Goal: Check status: Check status

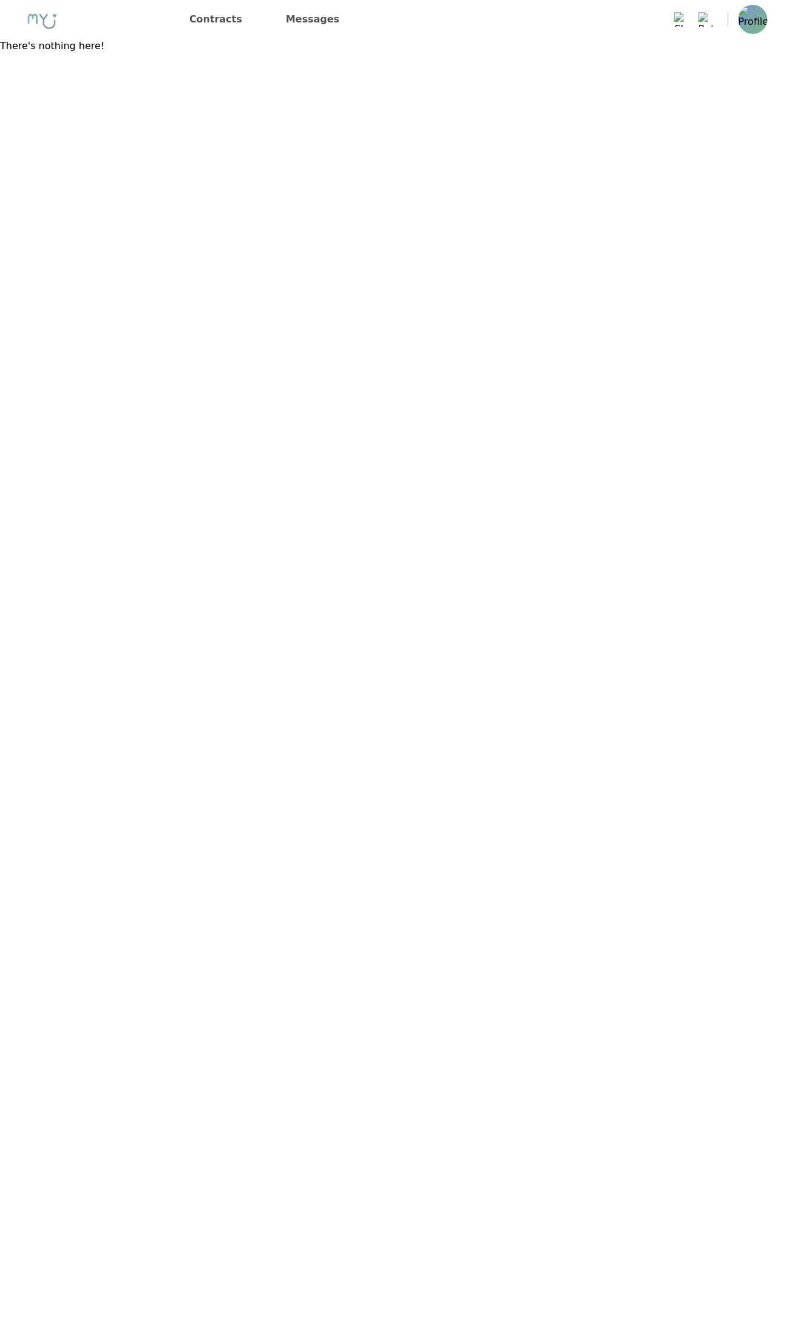
click at [61, 50] on p "There's nothing here!" at bounding box center [393, 46] width 787 height 15
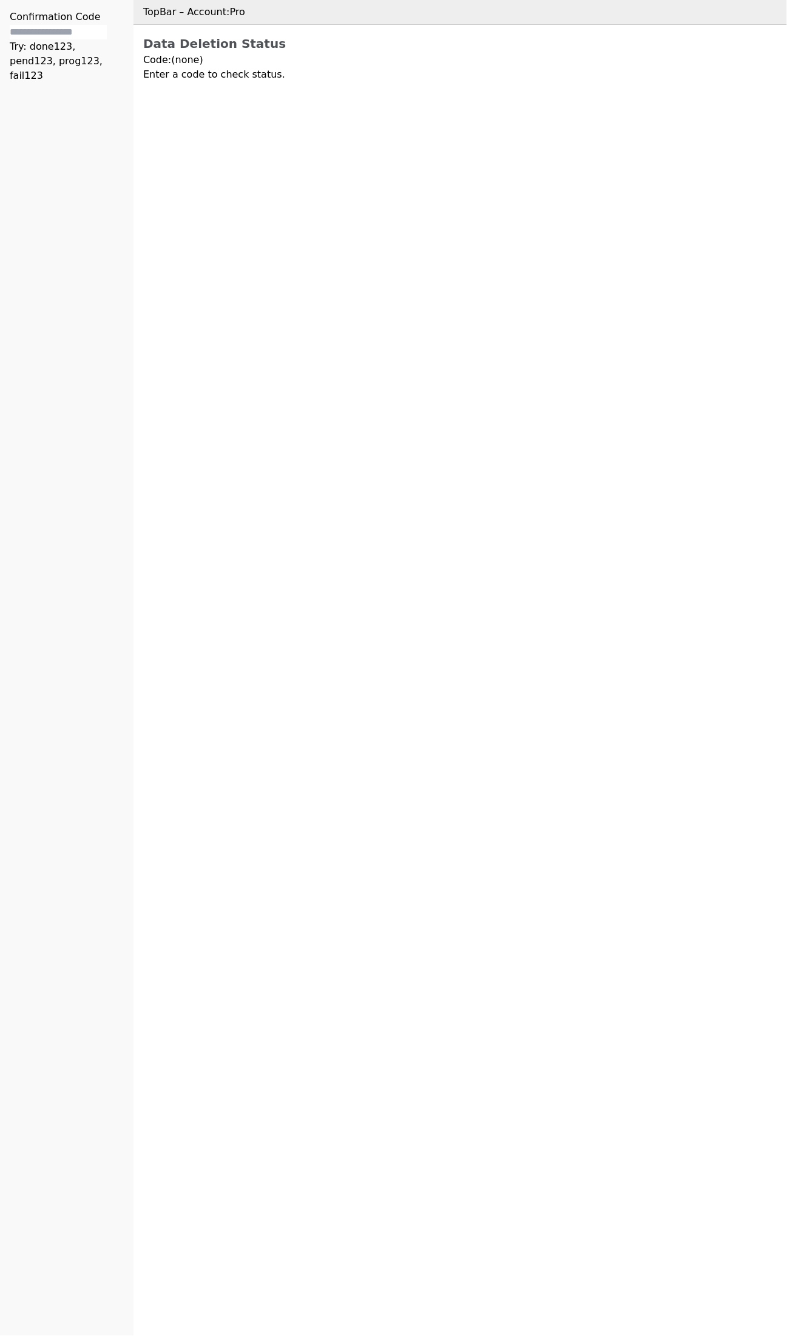
click at [185, 59] on p "Code: (none)" at bounding box center [460, 60] width 634 height 15
click at [244, 76] on p "Enter a code to check status." at bounding box center [460, 74] width 634 height 15
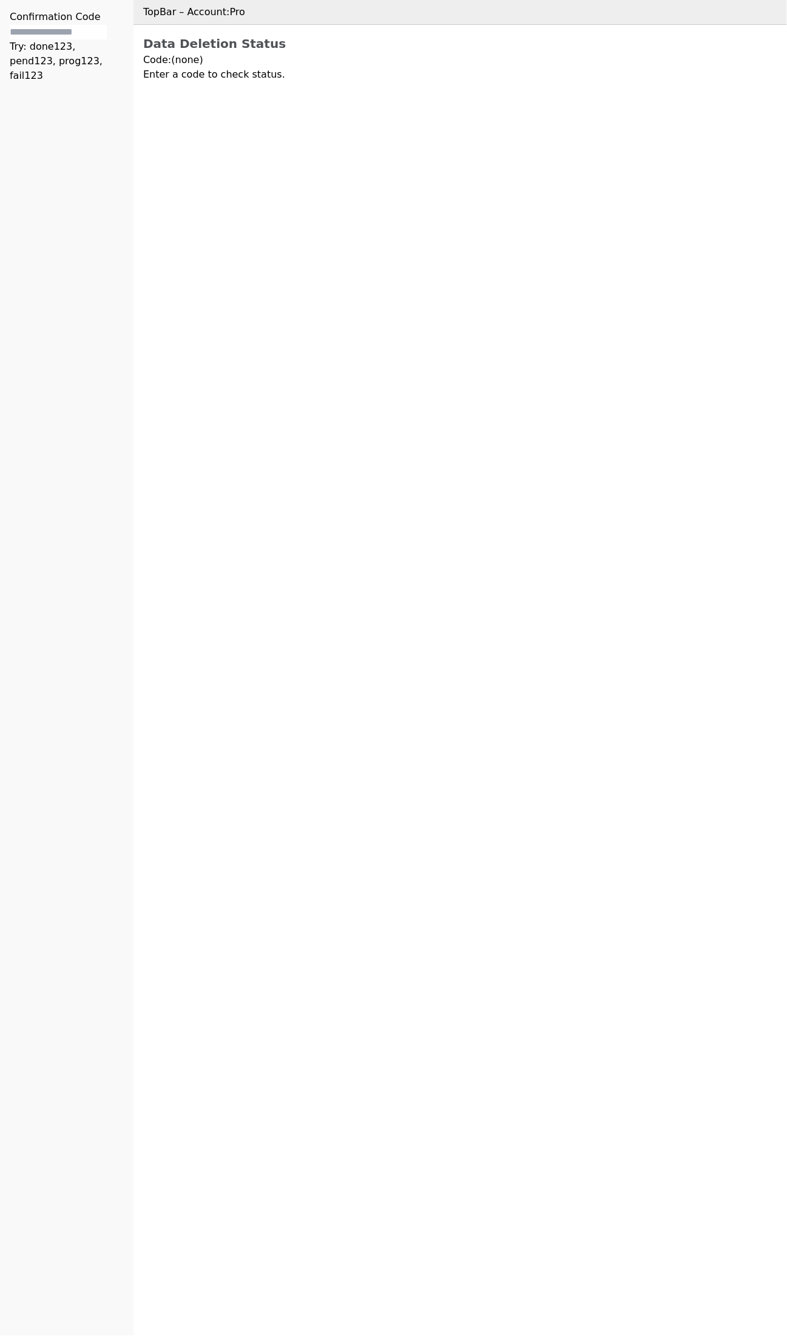
click at [252, 76] on p "Enter a code to check status." at bounding box center [460, 74] width 634 height 15
click at [22, 44] on p "Try: done123, pend123, prog123, fail123" at bounding box center [67, 61] width 114 height 44
click at [73, 27] on input "text" at bounding box center [58, 32] width 97 height 15
click at [229, 81] on p "Enter a code to check status." at bounding box center [460, 74] width 634 height 15
click at [240, 72] on p "Enter a code to check status." at bounding box center [460, 74] width 634 height 15
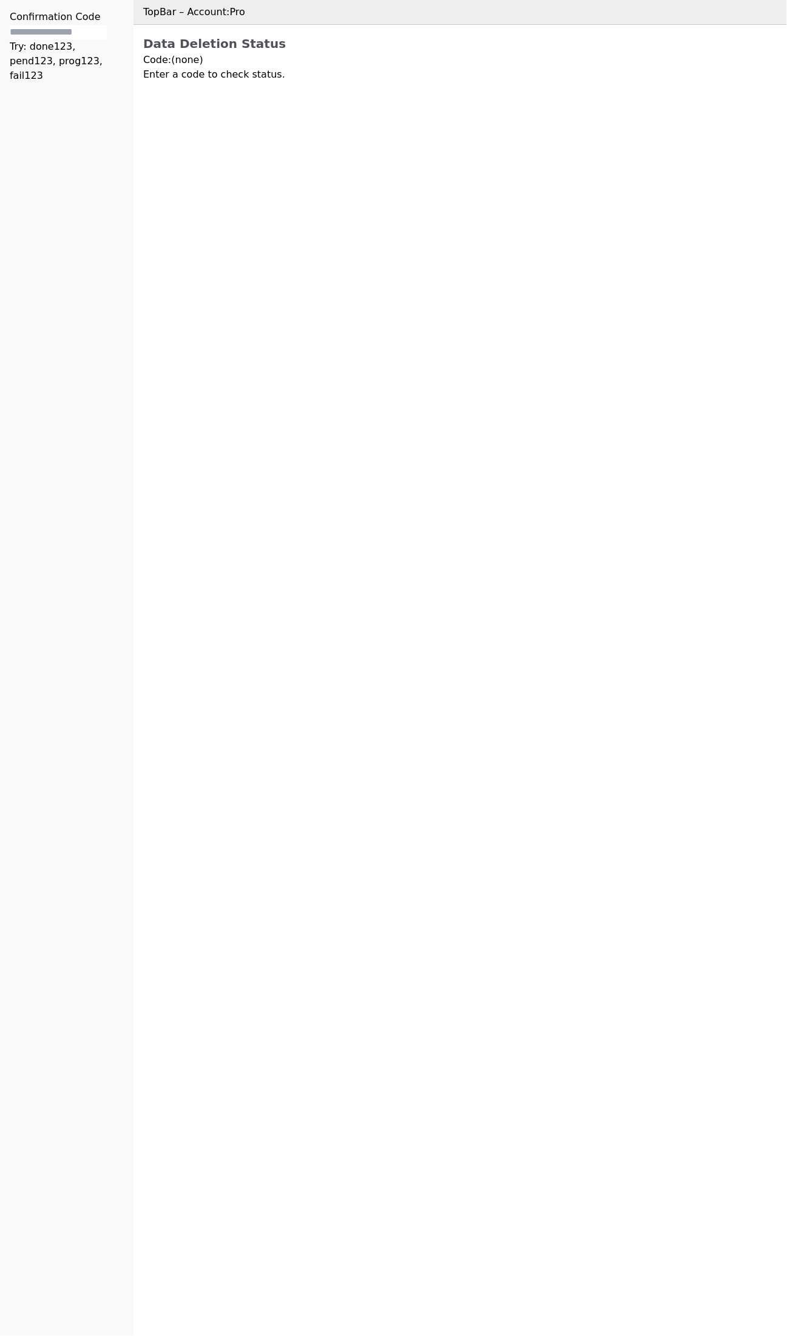
click at [260, 61] on p "Code: (none)" at bounding box center [460, 60] width 634 height 15
click at [252, 76] on p "Enter a code to check status." at bounding box center [460, 74] width 634 height 15
click at [62, 30] on input "text" at bounding box center [58, 32] width 97 height 15
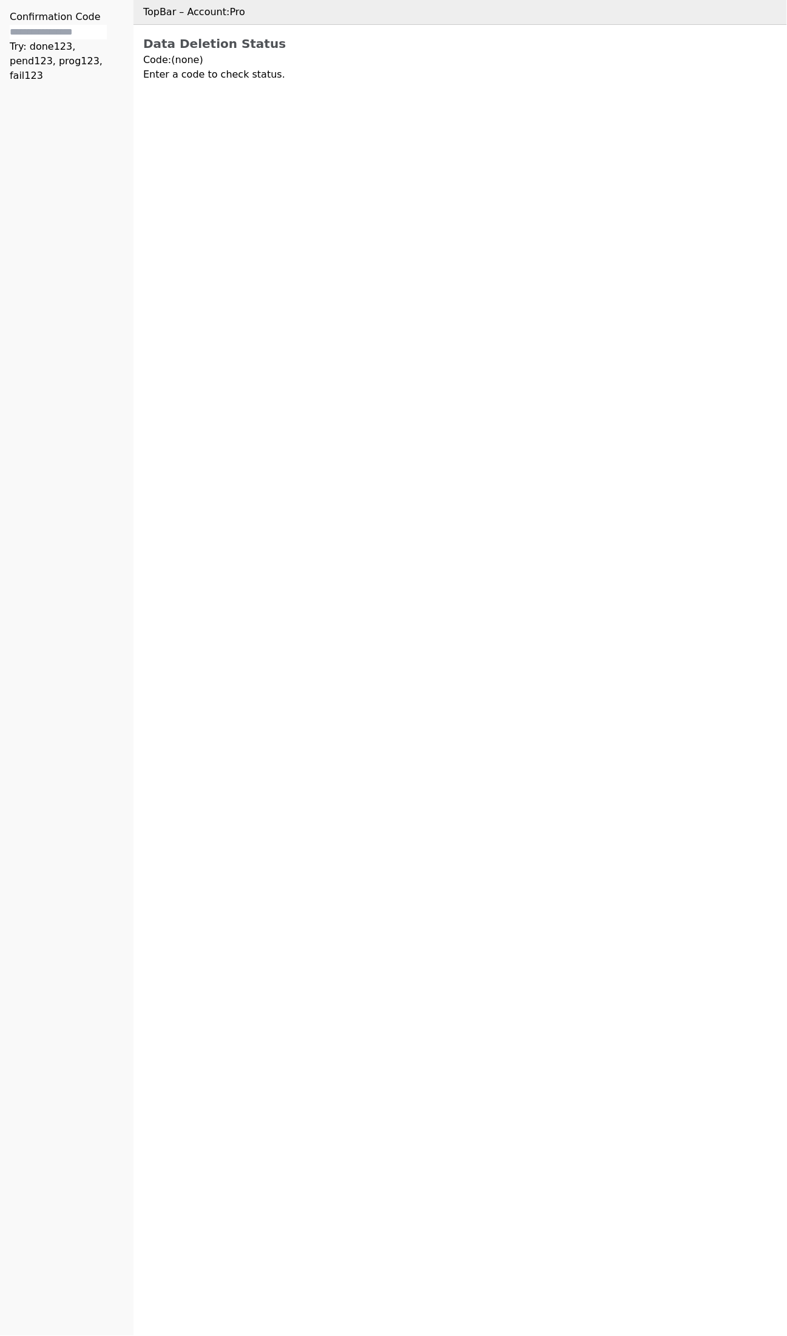
click at [62, 27] on input "text" at bounding box center [58, 32] width 97 height 15
paste input "*******"
type input "*******"
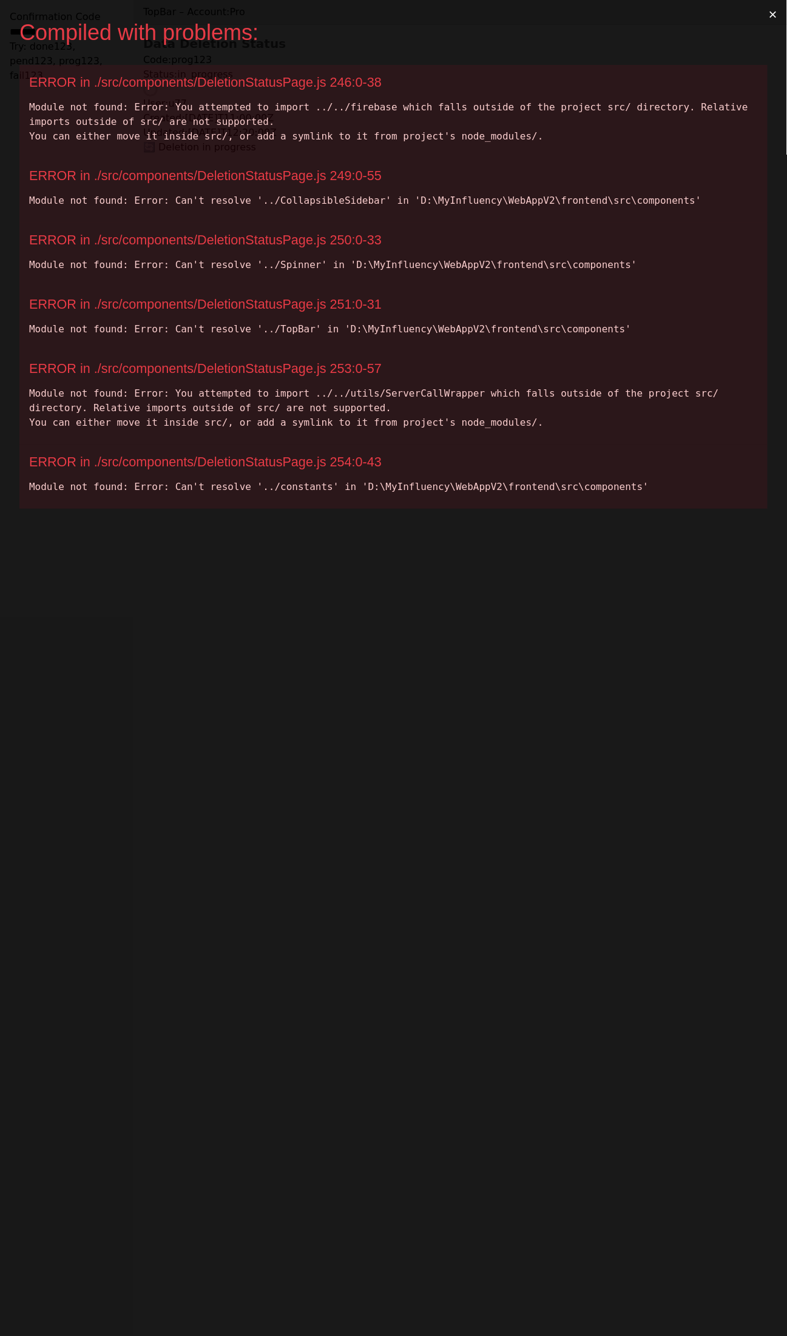
click at [662, 662] on div "Compiled with problems: × ERROR in ./src/components/DeletionStatusPage.js 246:0…" at bounding box center [393, 668] width 787 height 1336
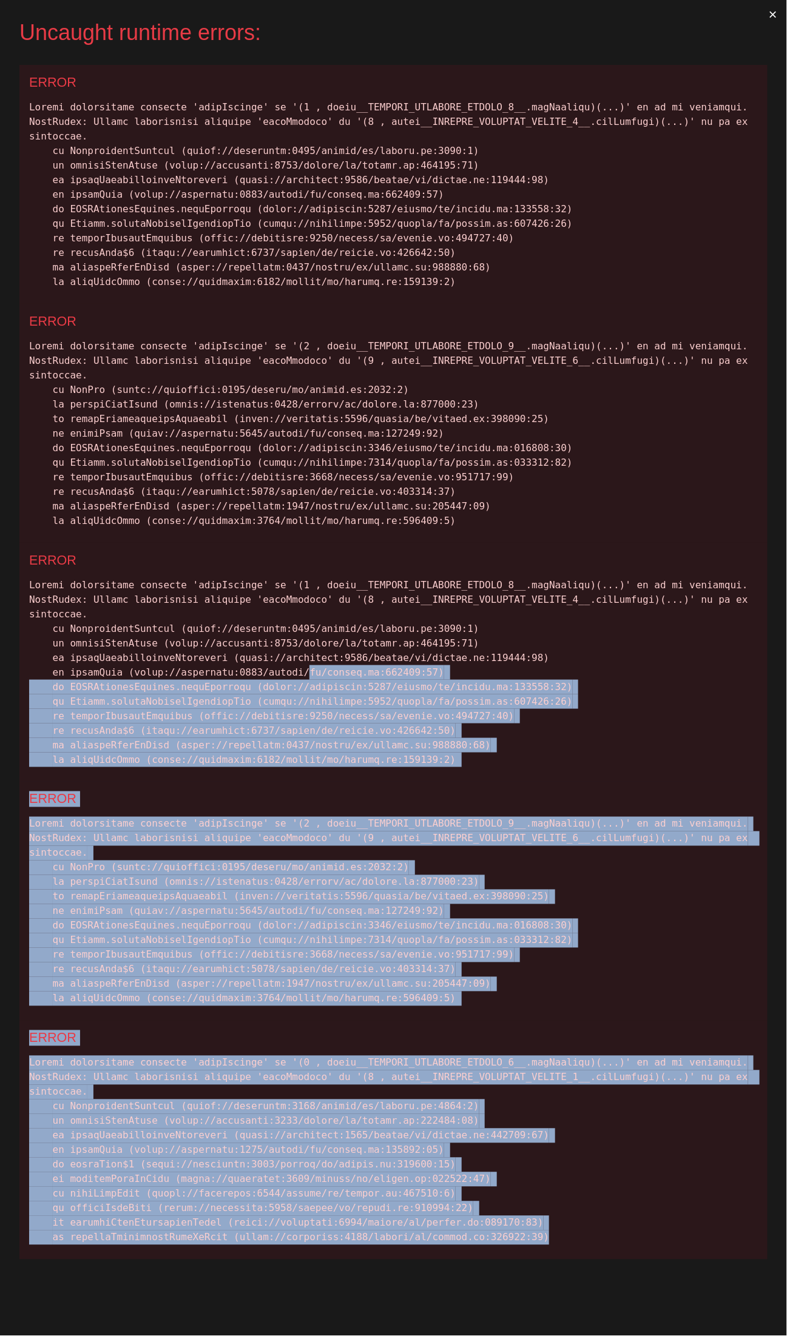
drag, startPoint x: 519, startPoint y: 1163, endPoint x: 286, endPoint y: 633, distance: 579.6
click at [286, 633] on div "ERROR ERROR ERROR ERROR ERROR" at bounding box center [393, 662] width 748 height 1195
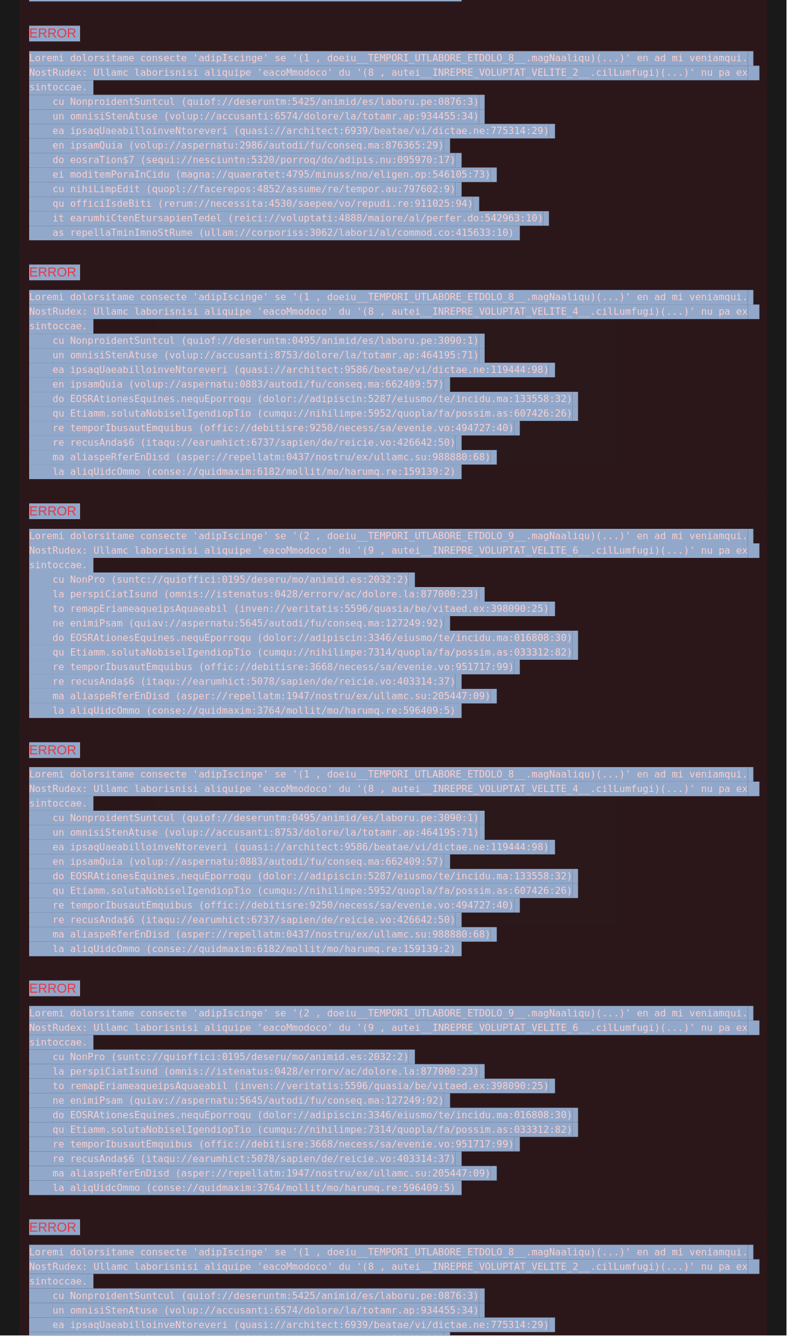
scroll to position [1010, 0]
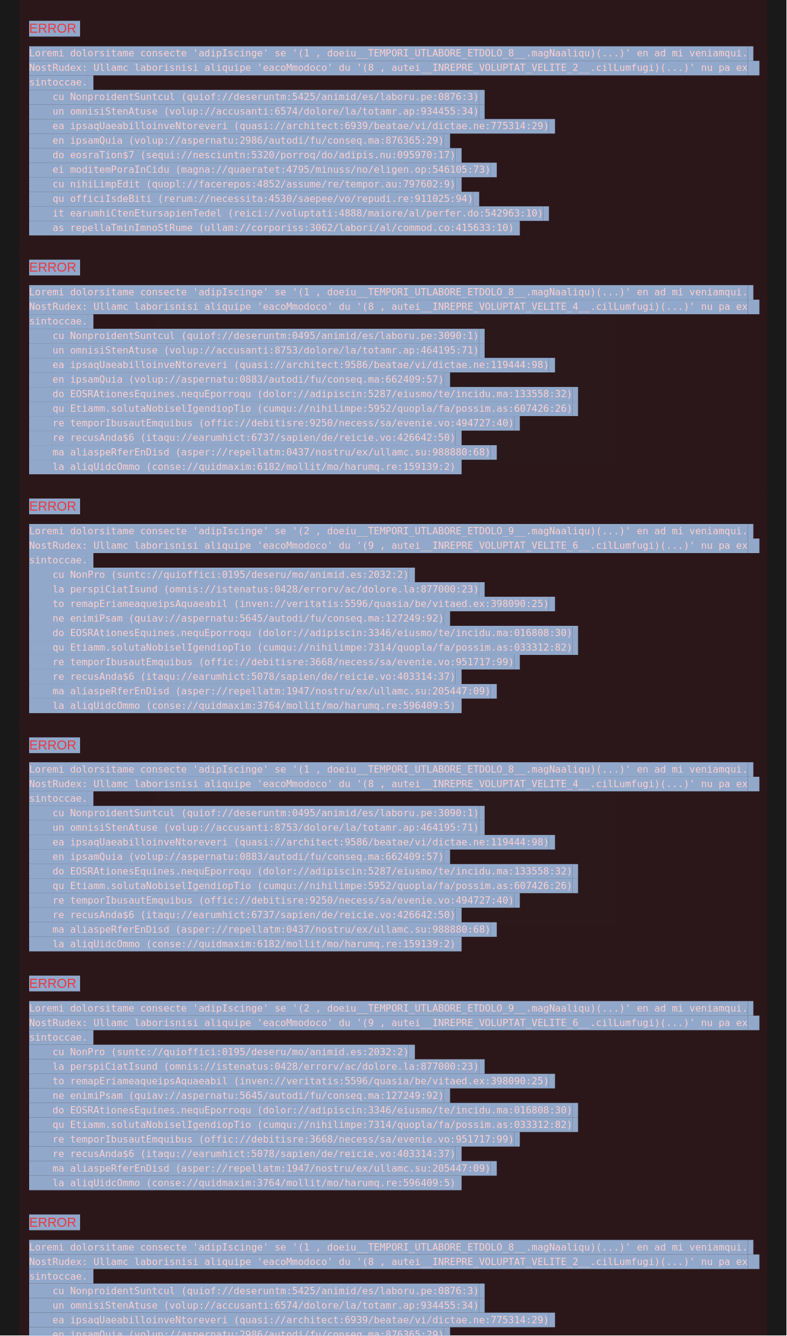
drag, startPoint x: 29, startPoint y: 107, endPoint x: 473, endPoint y: 1296, distance: 1268.5
click at [473, 1296] on div "ERROR ERROR ERROR ERROR ERROR ERROR ERROR ERROR ERROR ERROR" at bounding box center [393, 249] width 748 height 2389
copy div "Cannot destructure property 'openSidebar' of '(0 , react__WEBPACK_IMPORTED_MODU…"
click at [654, 70] on div at bounding box center [393, 140] width 728 height 189
click at [714, 524] on div at bounding box center [393, 618] width 728 height 189
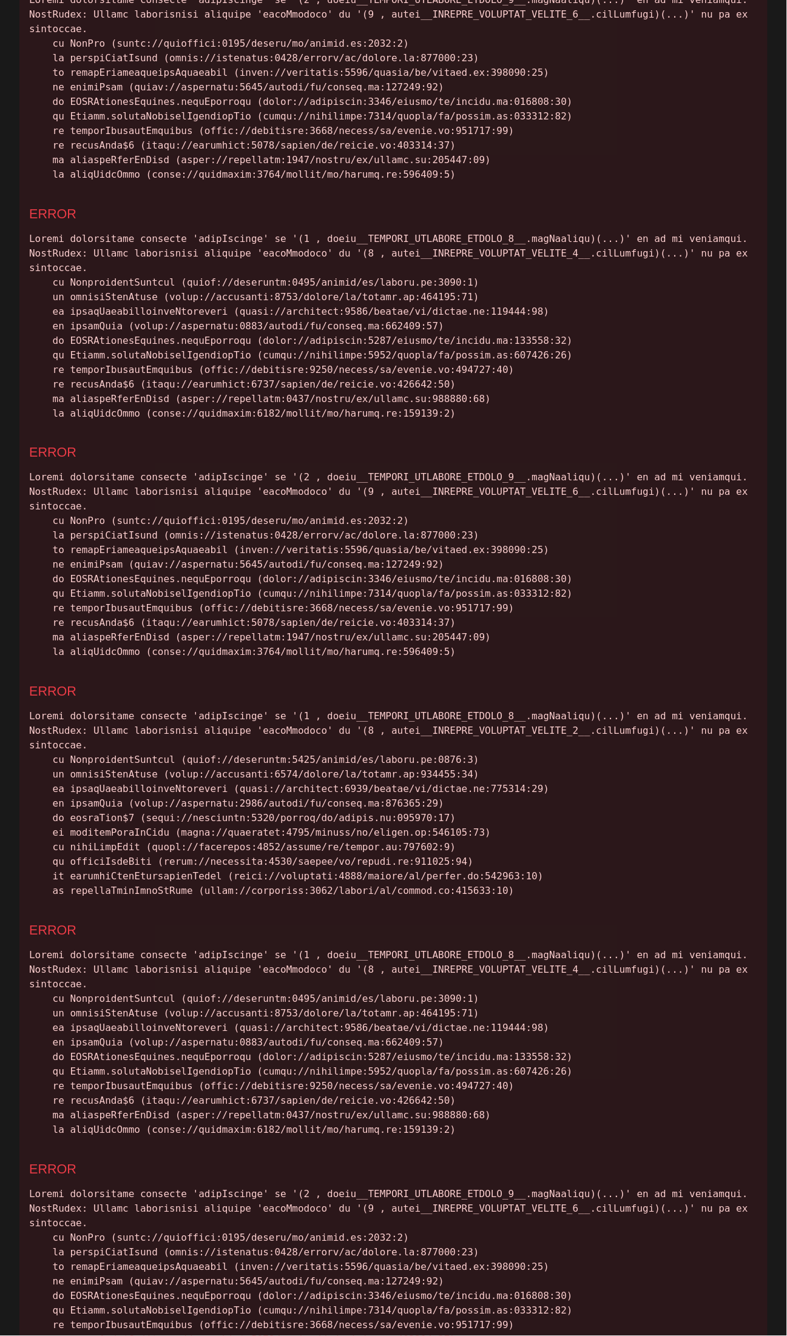
scroll to position [176, 0]
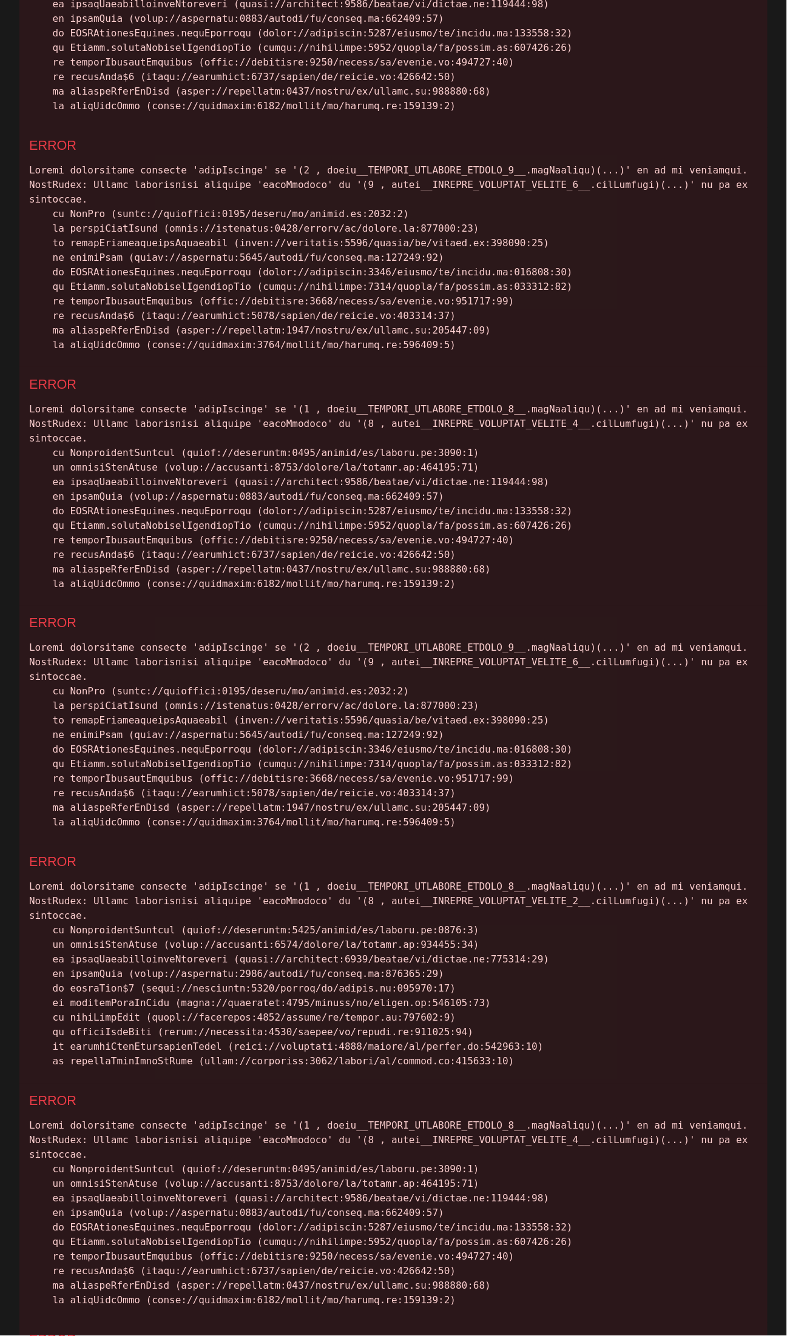
click at [281, 402] on div at bounding box center [393, 496] width 728 height 189
copy div "openSidebar"
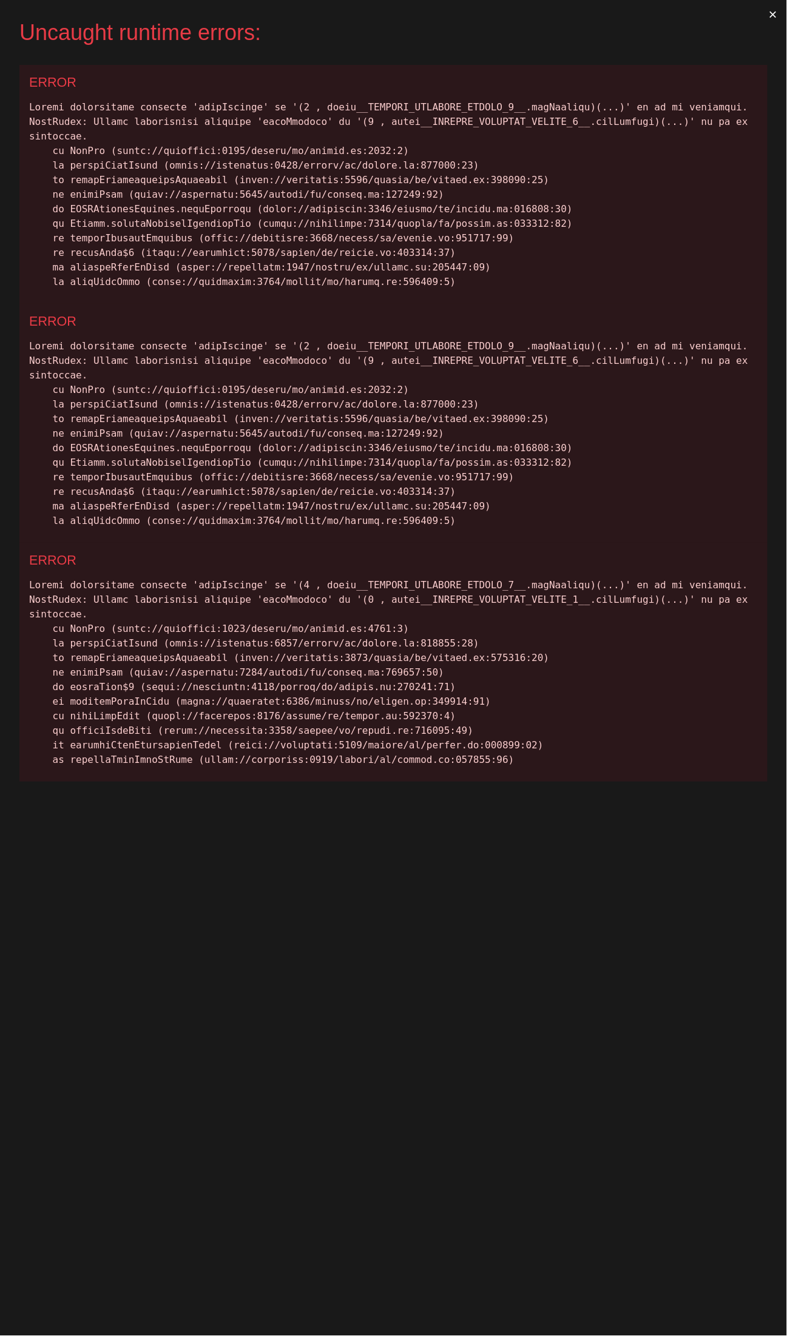
scroll to position [0, 0]
click at [636, 847] on div "Uncaught runtime errors: × ERROR ERROR ERROR" at bounding box center [393, 668] width 787 height 1336
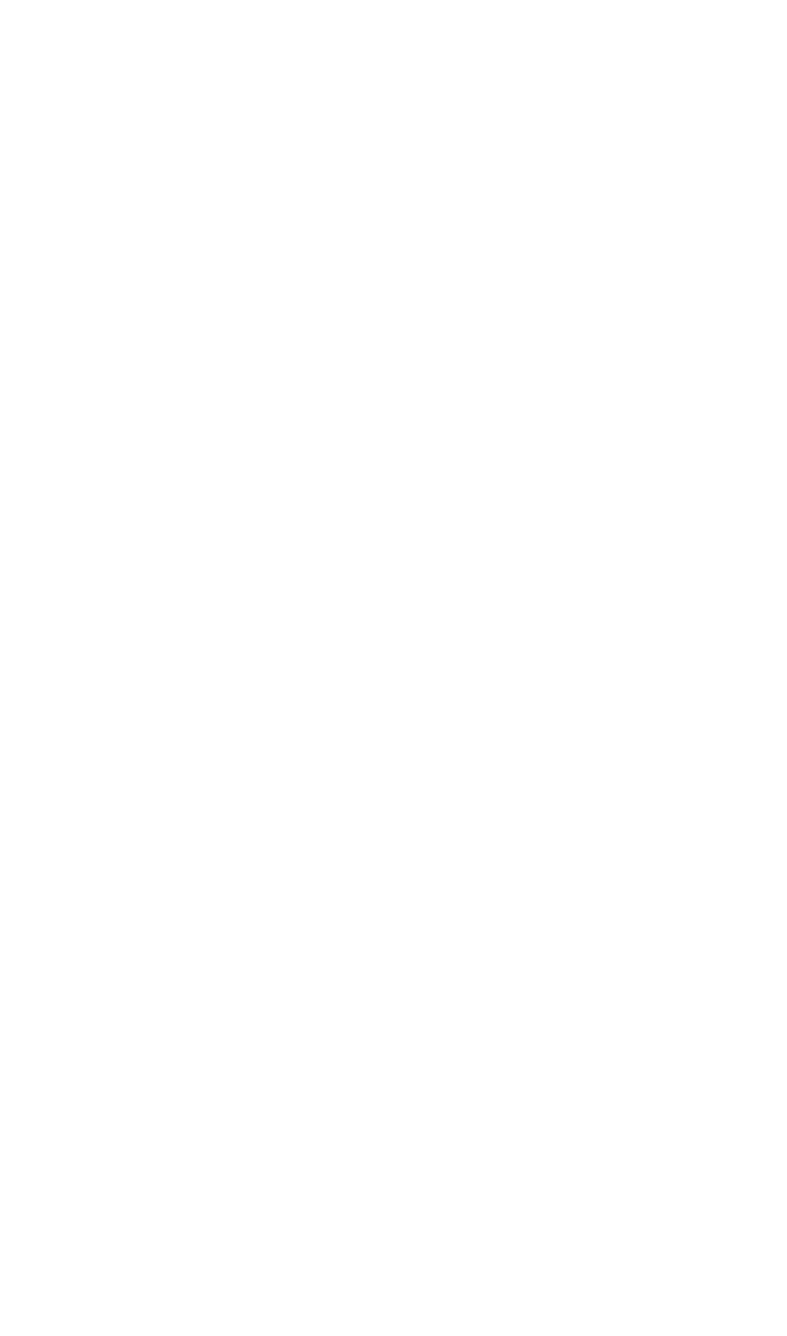
click at [690, 0] on html at bounding box center [393, 0] width 787 height 0
click at [323, 88] on div "Enter a confirmation code in the sidebar or visit /deletion/<code> ." at bounding box center [393, 87] width 748 height 13
click at [170, 81] on div "Enter a confirmation code in the sidebar or visit /deletion/<code> ." at bounding box center [393, 87] width 748 height 13
drag, startPoint x: 92, startPoint y: 93, endPoint x: 143, endPoint y: 86, distance: 50.9
click at [103, 92] on div "Enter a confirmation code in the sidebar or visit /deletion/<code> ." at bounding box center [393, 87] width 748 height 13
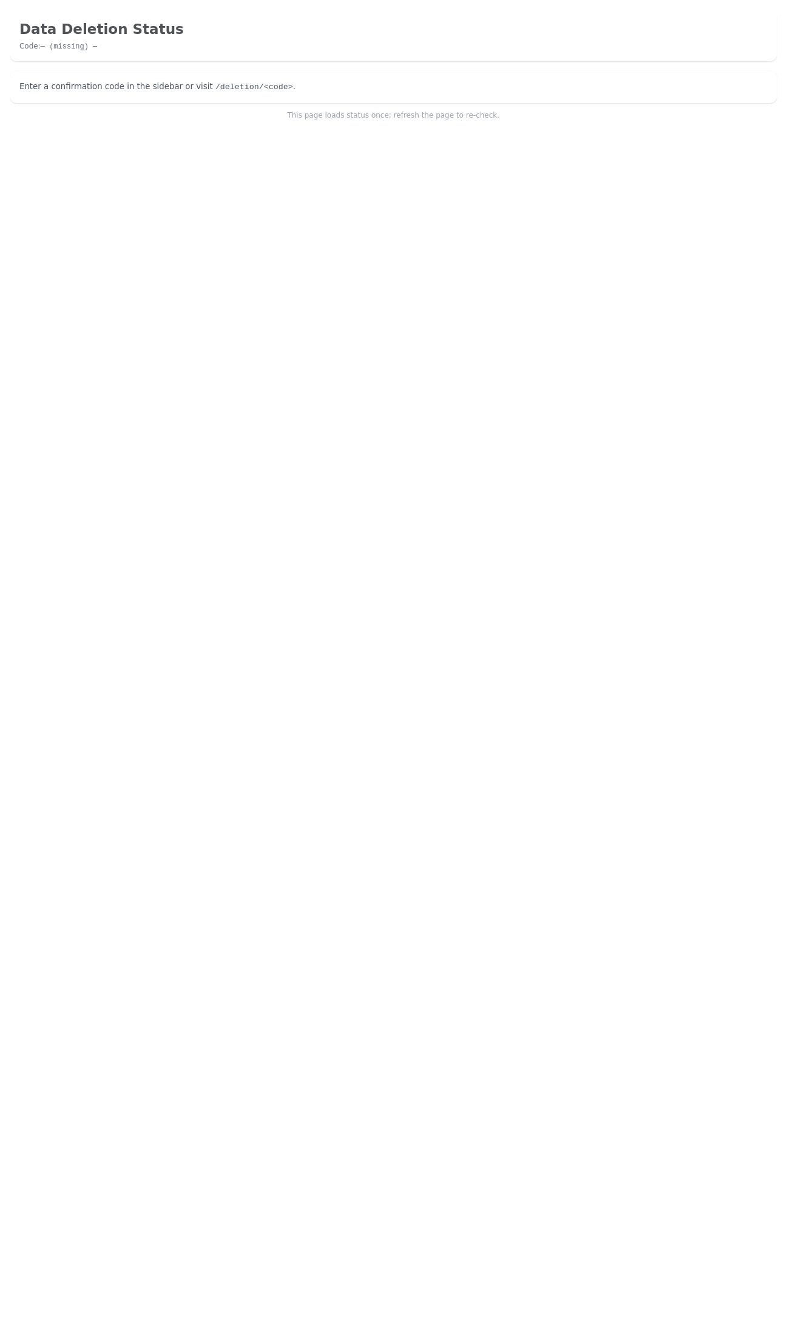
click at [143, 85] on div "Enter a confirmation code in the sidebar or visit /deletion/<code> ." at bounding box center [393, 87] width 748 height 13
click at [161, 86] on div "Enter a confirmation code in the sidebar or visit /deletion/<code> ." at bounding box center [393, 87] width 748 height 13
click at [237, 84] on span "/deletion/<code>" at bounding box center [254, 86] width 78 height 9
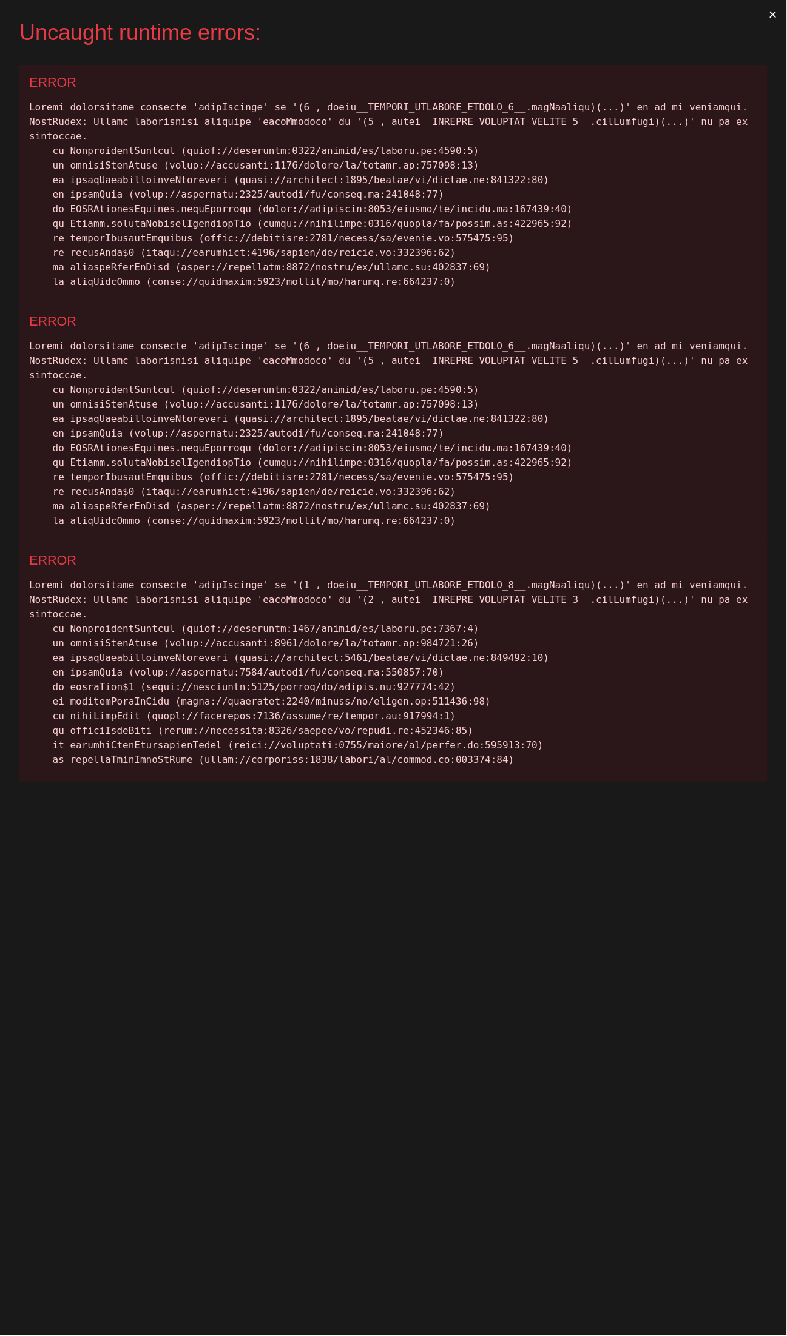
click at [354, 108] on div at bounding box center [393, 194] width 728 height 189
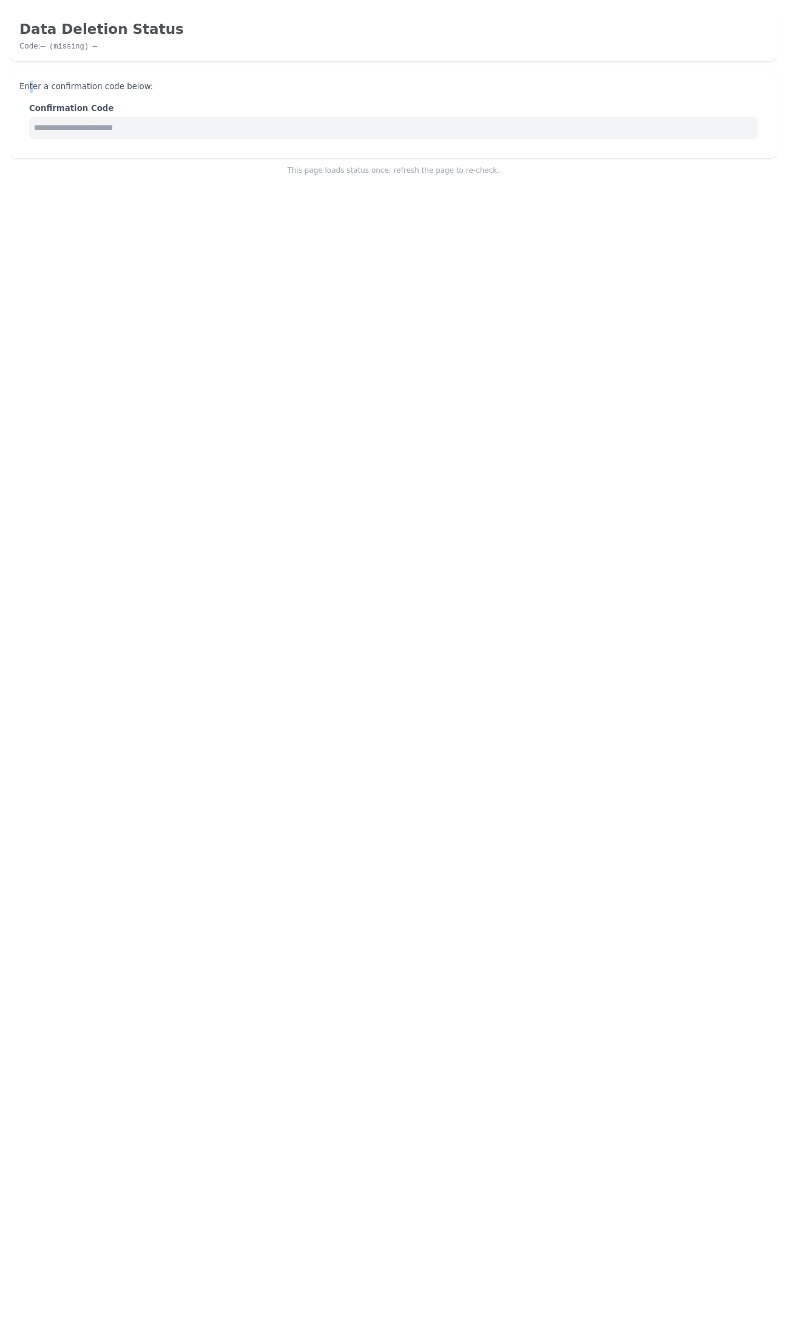
drag, startPoint x: 26, startPoint y: 67, endPoint x: 31, endPoint y: 80, distance: 13.6
click at [31, 80] on div "Data Deletion Status Code: — (missing) — Enter a confirmation code below: Confi…" at bounding box center [393, 93] width 767 height 166
click at [95, 119] on input "text" at bounding box center [393, 128] width 728 height 22
type input "****"
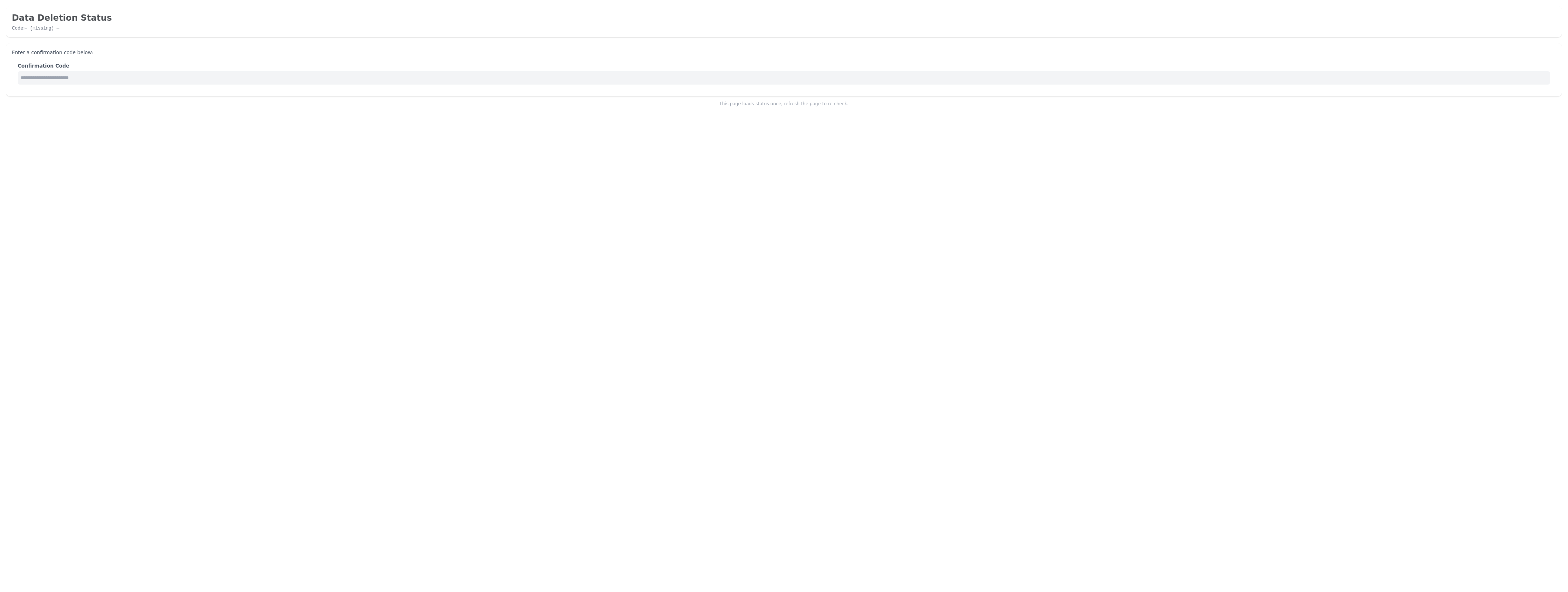
click at [478, 113] on html "Data Deletion Status Code: — (missing) — Enter a confirmation code below: Confi…" at bounding box center [784, 56] width 1568 height 113
click at [132, 82] on input "text" at bounding box center [784, 78] width 1533 height 13
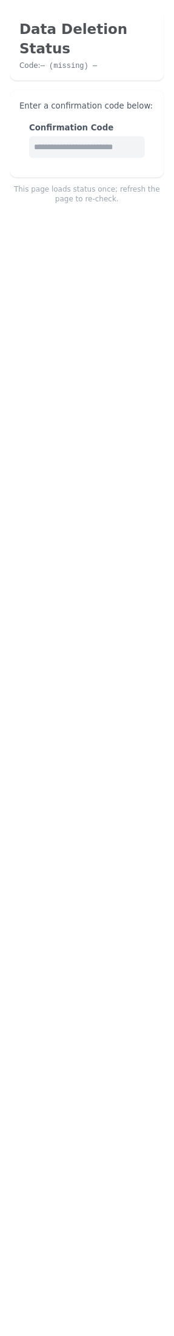
click at [130, 214] on html "Data Deletion Status Code: — (missing) — Enter a confirmation code below: Confi…" at bounding box center [87, 107] width 174 height 214
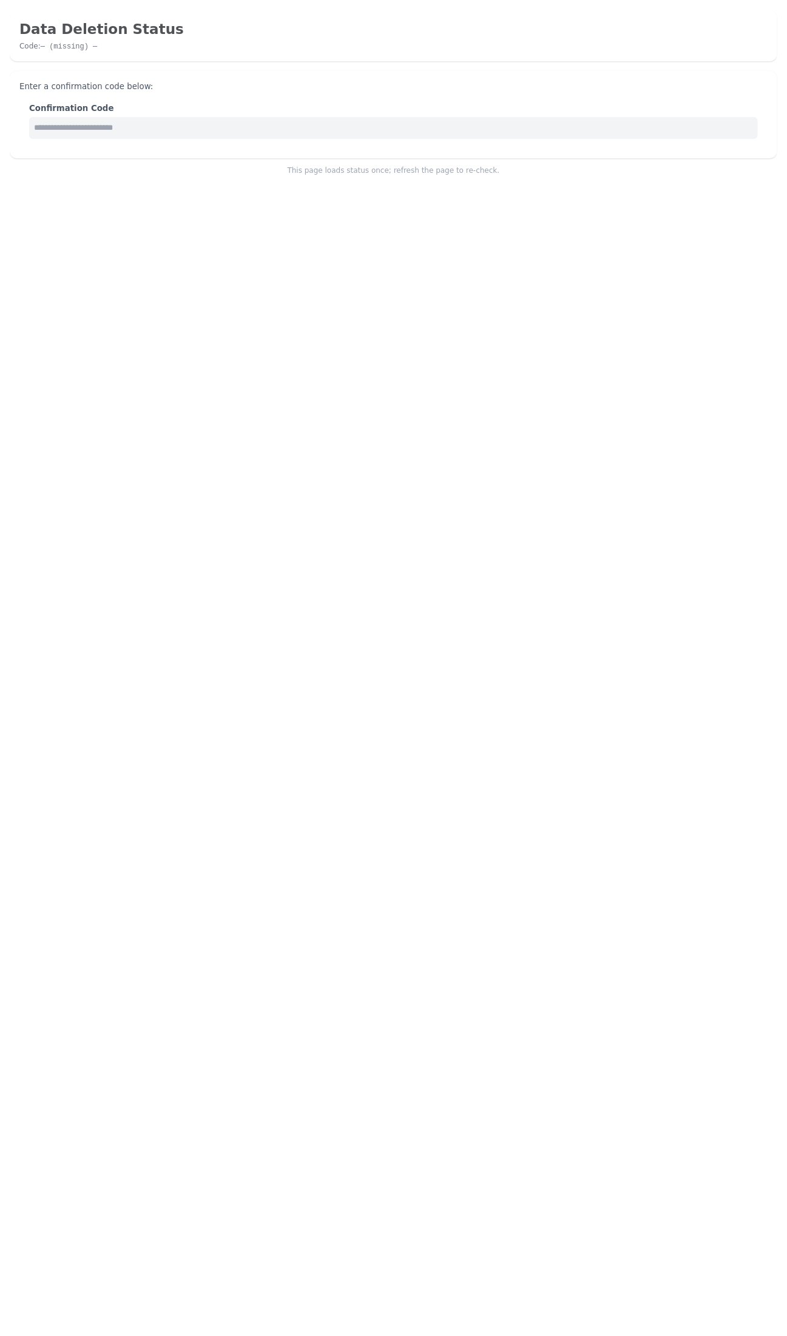
click at [656, 185] on html "Data Deletion Status Code: — (missing) — Enter a confirmation code below: Confi…" at bounding box center [393, 92] width 787 height 185
click at [269, 132] on input "text" at bounding box center [393, 128] width 728 height 22
paste input "*******"
type input "*******"
